Goal: Task Accomplishment & Management: Complete application form

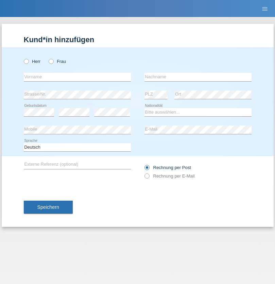
radio input "true"
click at [77, 77] on input "text" at bounding box center [77, 77] width 107 height 9
type input "Bastri"
click at [198, 77] on input "text" at bounding box center [198, 77] width 107 height 9
type input "Ajdari"
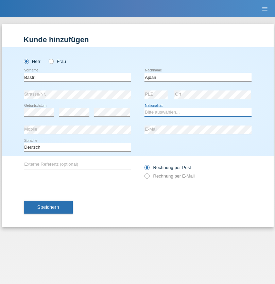
select select "MK"
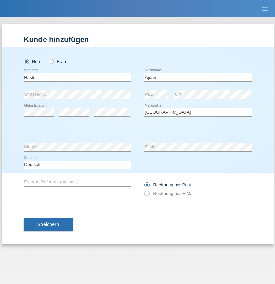
select select "C"
select select "01"
select select "02"
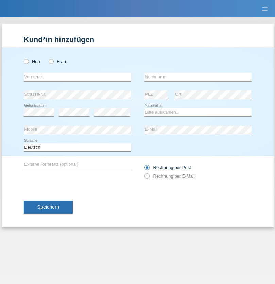
radio input "true"
click at [77, 77] on input "text" at bounding box center [77, 77] width 107 height 9
type input "Vita"
click at [198, 77] on input "text" at bounding box center [198, 77] width 107 height 9
type input "Eranosyan"
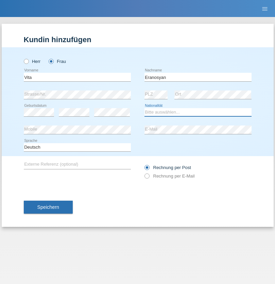
select select "UA"
select select "C"
select select "19"
select select "03"
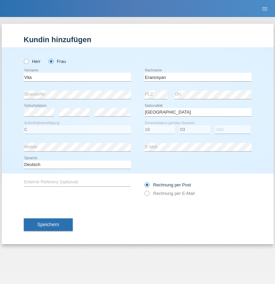
select select "2021"
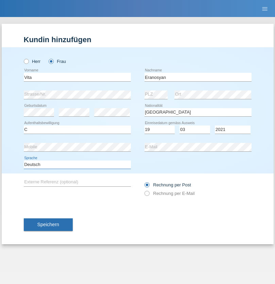
select select "en"
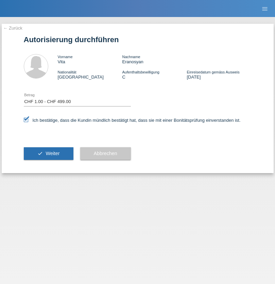
select select "1"
click at [48, 153] on span "Weiter" at bounding box center [53, 153] width 14 height 5
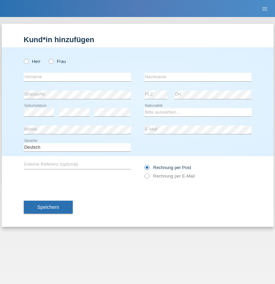
radio input "true"
click at [77, 77] on input "text" at bounding box center [77, 77] width 107 height 9
type input "[PERSON_NAME]"
click at [198, 77] on input "text" at bounding box center [198, 77] width 107 height 9
type input "Fesli"
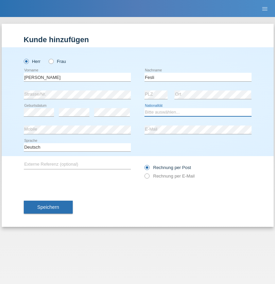
select select "CH"
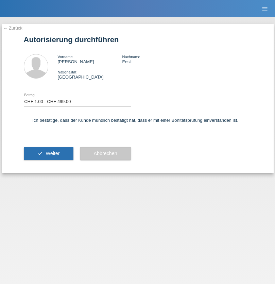
select select "1"
checkbox input "true"
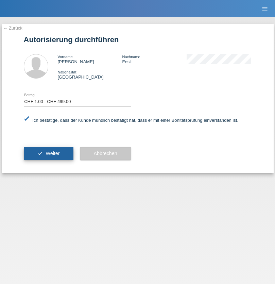
click at [48, 153] on span "Weiter" at bounding box center [53, 153] width 14 height 5
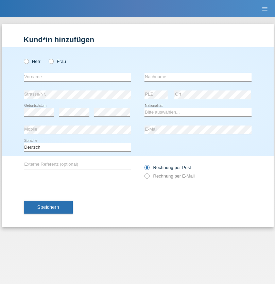
radio input "true"
click at [77, 77] on input "text" at bounding box center [77, 77] width 107 height 9
type input "Sebastian"
click at [198, 77] on input "text" at bounding box center [198, 77] width 107 height 9
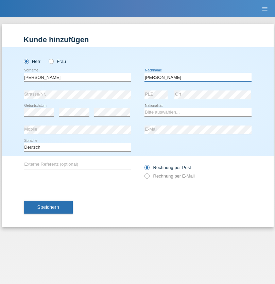
type input "Kuczynski"
select select "PL"
select select "C"
select select "16"
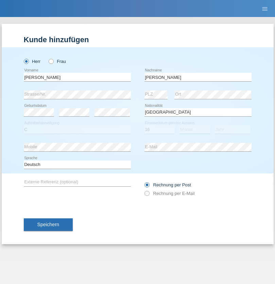
select select "04"
select select "2010"
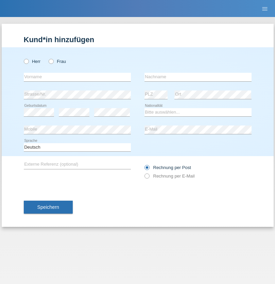
radio input "true"
click at [77, 77] on input "text" at bounding box center [77, 77] width 107 height 9
type input "Denise"
click at [198, 77] on input "text" at bounding box center [198, 77] width 107 height 9
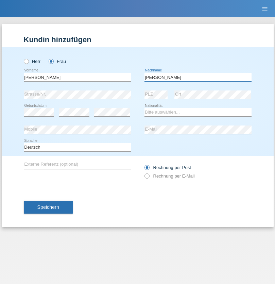
type input "Edward"
select select "CH"
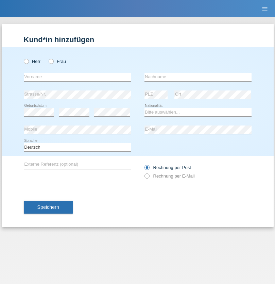
radio input "true"
click at [77, 77] on input "text" at bounding box center [77, 77] width 107 height 9
type input "Luca"
click at [198, 77] on input "text" at bounding box center [198, 77] width 107 height 9
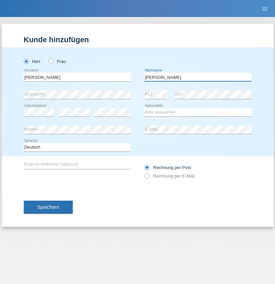
type input "Meier"
select select "CH"
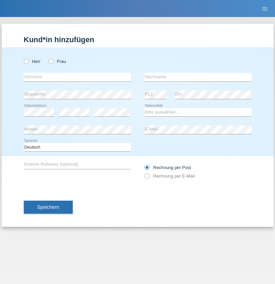
radio input "true"
click at [77, 77] on input "text" at bounding box center [77, 77] width 107 height 9
type input "Alban"
click at [198, 77] on input "text" at bounding box center [198, 77] width 107 height 9
type input "Selmonaj"
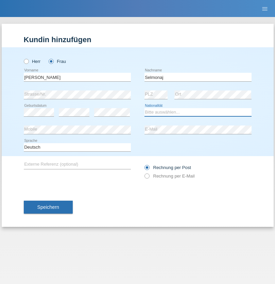
select select "CH"
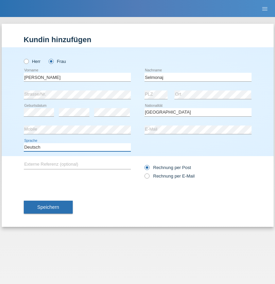
select select "en"
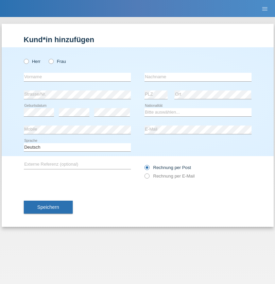
radio input "true"
click at [77, 77] on input "text" at bounding box center [77, 77] width 107 height 9
type input "[PERSON_NAME]"
click at [198, 77] on input "text" at bounding box center [198, 77] width 107 height 9
type input "Mehlhorn"
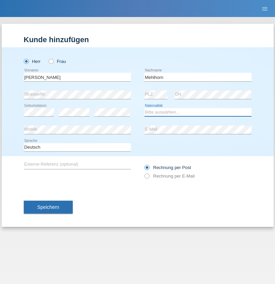
select select "CH"
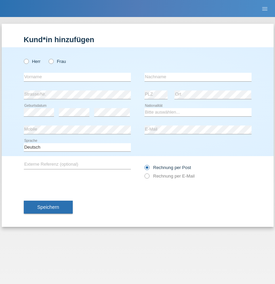
radio input "true"
click at [77, 77] on input "text" at bounding box center [77, 77] width 107 height 9
type input "[PERSON_NAME]"
click at [198, 77] on input "text" at bounding box center [198, 77] width 107 height 9
type input "Papuc"
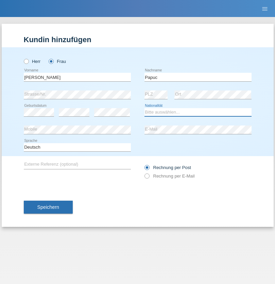
select select "RO"
select select "C"
select select "30"
select select "07"
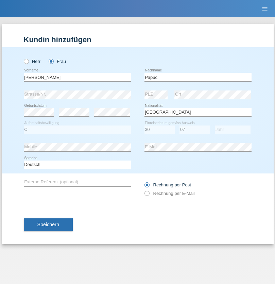
select select "2019"
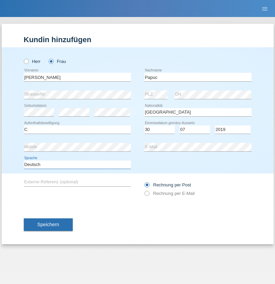
select select "en"
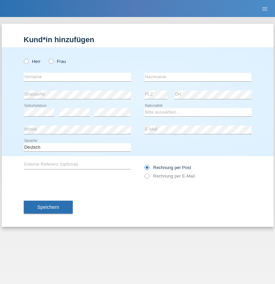
radio input "true"
click at [77, 77] on input "text" at bounding box center [77, 77] width 107 height 9
type input "Dikbaş"
click at [198, 77] on input "text" at bounding box center [198, 77] width 107 height 9
type input "Nuray"
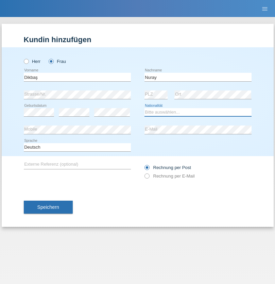
select select "TR"
select select "C"
select select "09"
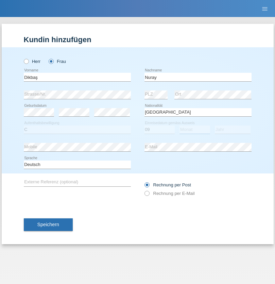
select select "11"
select select "1994"
